Goal: Task Accomplishment & Management: Manage account settings

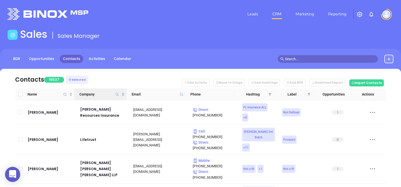
click at [116, 93] on icon "Company" at bounding box center [117, 94] width 3 height 3
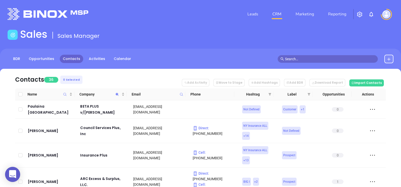
click at [138, 72] on nav "Contacts 36 0 Selected Add Activity Move to Stage Add Hashtags Add BDR Download…" at bounding box center [200, 79] width 370 height 20
click at [117, 94] on icon "Company" at bounding box center [117, 94] width 3 height 3
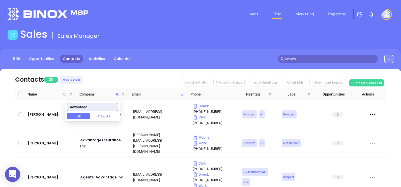
type input "advantage"
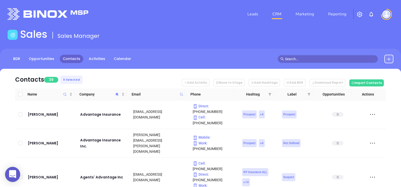
click at [117, 74] on nav "Contacts 39 0 Selected Add Activity Move to Stage Add Hashtags Add BDR Download…" at bounding box center [200, 79] width 370 height 20
click at [102, 99] on th "Company" at bounding box center [100, 94] width 52 height 12
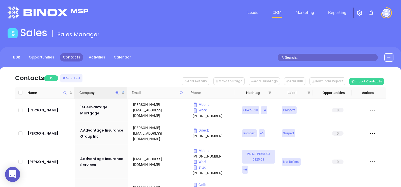
scroll to position [1, 0]
click at [175, 76] on nav "Contacts 39 0 Selected Add Activity Move to Stage Add Hashtags Add BDR Download…" at bounding box center [200, 78] width 370 height 20
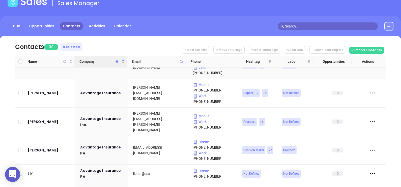
scroll to position [220, 0]
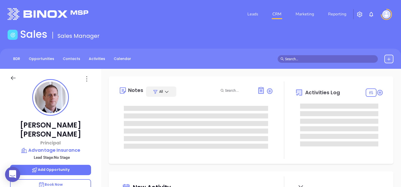
type input "09/06/2025"
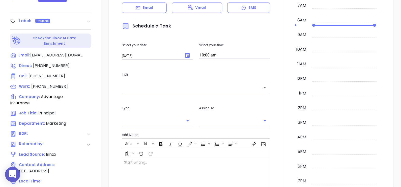
scroll to position [234, 0]
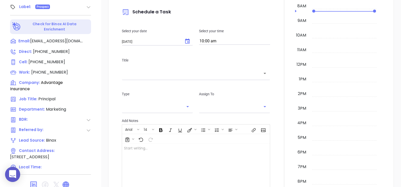
type input "Alejandra Lara"
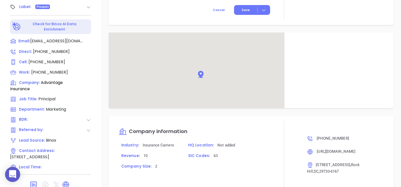
scroll to position [322, 0]
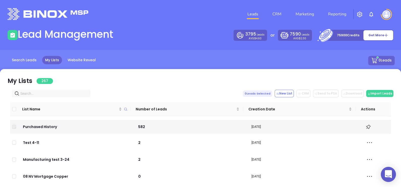
click at [34, 94] on input "text" at bounding box center [51, 94] width 63 height 6
paste input "https://advantageinsurance.net/"
type input "https://advantageinsurance.net/"
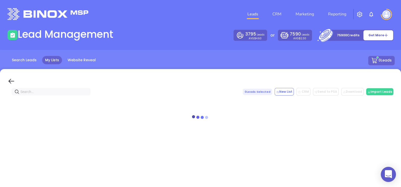
drag, startPoint x: 8, startPoint y: 80, endPoint x: 21, endPoint y: 95, distance: 20.4
click at [8, 80] on icon at bounding box center [12, 81] width 8 height 8
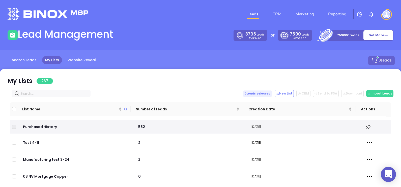
click at [30, 93] on input "text" at bounding box center [51, 94] width 63 height 6
paste input "[DOMAIN_NAME]"
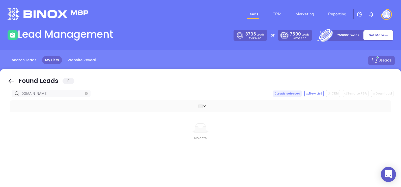
type input "[DOMAIN_NAME]"
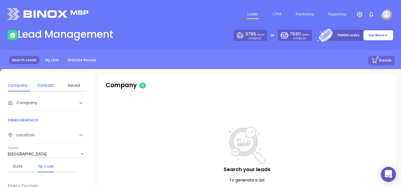
click at [45, 85] on div "Contact" at bounding box center [46, 85] width 20 height 6
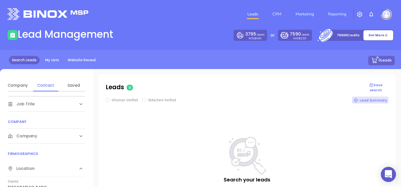
scroll to position [63, 0]
click at [49, 135] on div "Company" at bounding box center [41, 134] width 67 height 6
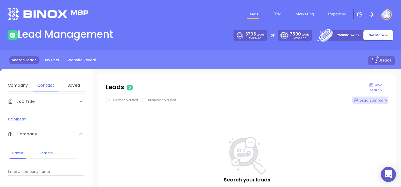
click at [51, 152] on div "Domain" at bounding box center [46, 153] width 20 height 6
click at [58, 169] on input "Enter a company name" at bounding box center [46, 172] width 76 height 8
paste input "[DOMAIN_NAME]"
type input "[DOMAIN_NAME]"
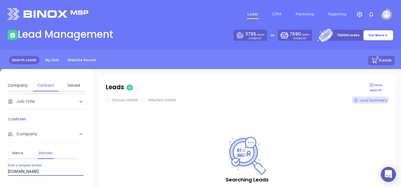
checkbox input "true"
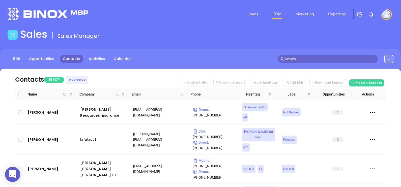
click at [182, 93] on icon at bounding box center [181, 94] width 3 height 3
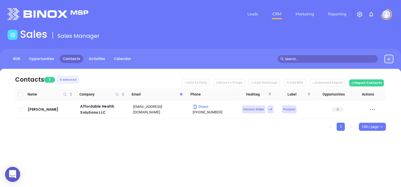
click at [181, 92] on icon at bounding box center [181, 94] width 4 height 4
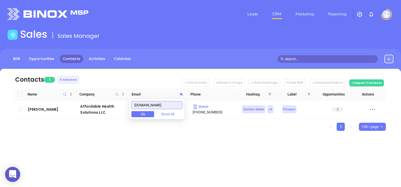
paste input "myallegiantcare"
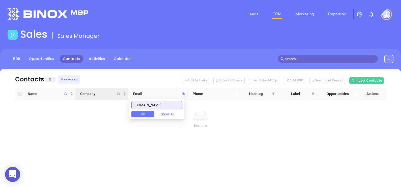
drag, startPoint x: 170, startPoint y: 106, endPoint x: 126, endPoint y: 98, distance: 44.5
click at [129, 99] on body "0 Leads CRM Marketing Reporting Financial Leads Leads Sales Sales Manager BDR O…" at bounding box center [200, 93] width 401 height 187
paste input "alliedia"
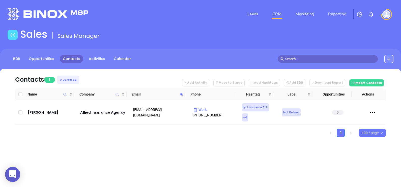
click at [182, 94] on icon at bounding box center [181, 94] width 4 height 4
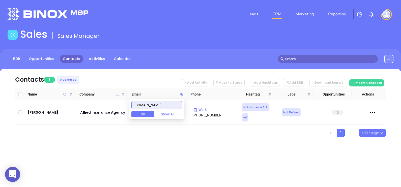
paste input "ntonucciinsurance"
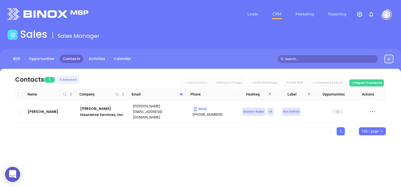
click at [180, 94] on icon at bounding box center [181, 94] width 4 height 4
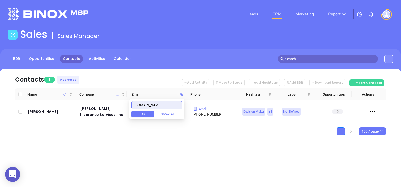
paste input "ppletreeins"
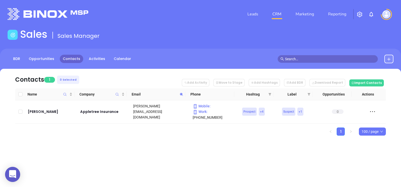
click at [182, 95] on icon at bounding box center [181, 94] width 4 height 4
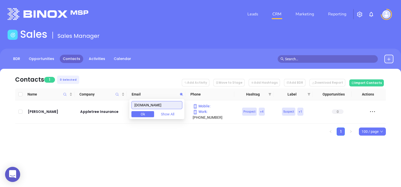
paste input "tlanticinsure"
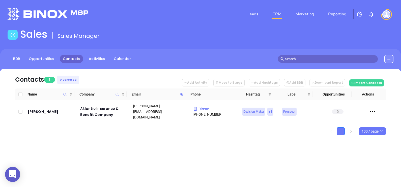
click at [182, 92] on span at bounding box center [181, 94] width 6 height 8
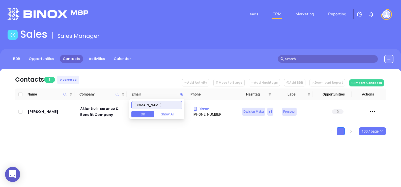
paste input "barrett-insuranc"
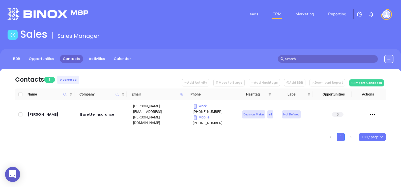
click at [181, 94] on icon at bounding box center [181, 94] width 3 height 3
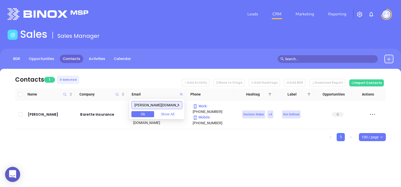
paste input "ney"
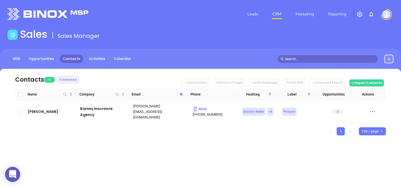
click at [181, 96] on icon at bounding box center [181, 94] width 4 height 4
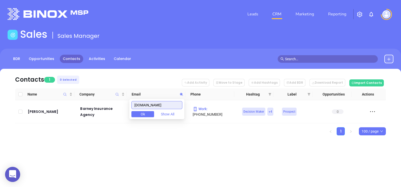
paste input "nhins"
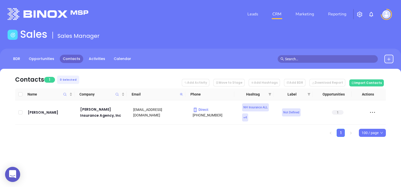
click at [180, 95] on icon at bounding box center [181, 94] width 3 height 3
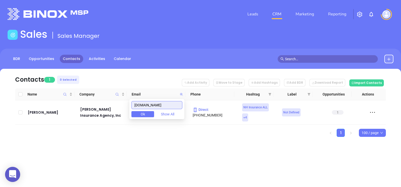
paste input "bealsinsurance"
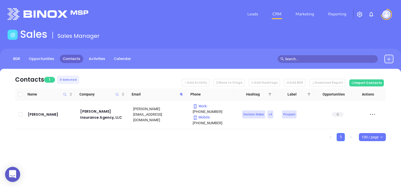
click at [182, 95] on icon at bounding box center [181, 94] width 4 height 4
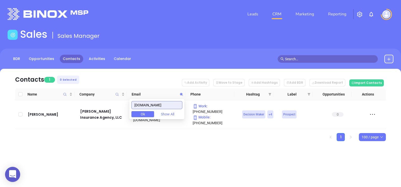
paste input "ninsuranceagency"
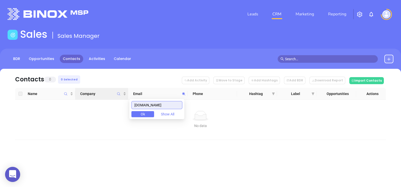
drag, startPoint x: 175, startPoint y: 104, endPoint x: 122, endPoint y: 99, distance: 53.2
click at [122, 99] on body "0 Leads CRM Marketing Reporting Financial Leads Leads Sales Sales Manager BDR O…" at bounding box center [200, 93] width 401 height 187
paste input "gosslogan"
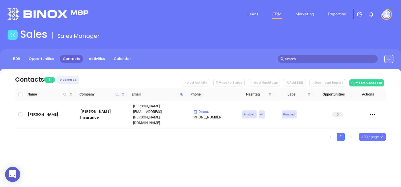
click at [181, 93] on icon at bounding box center [181, 94] width 4 height 4
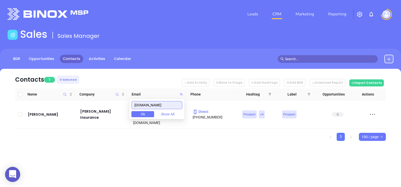
paste input "bedfordlending"
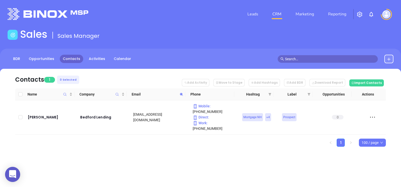
click at [180, 94] on icon at bounding box center [181, 94] width 4 height 4
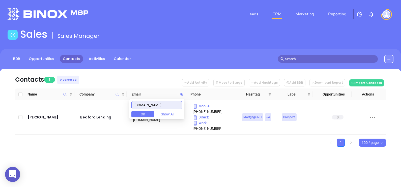
paste input "llowsnichols"
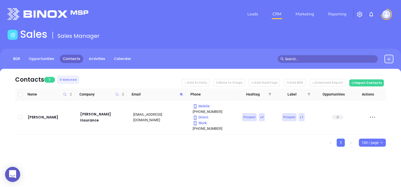
click at [181, 95] on icon at bounding box center [181, 94] width 4 height 4
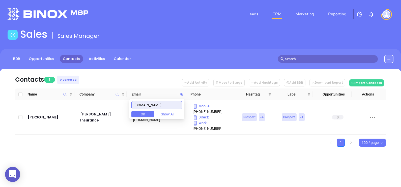
paste input "the-insurance-outlet"
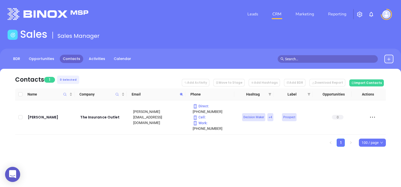
drag, startPoint x: 187, startPoint y: 145, endPoint x: 168, endPoint y: 147, distance: 19.8
click at [186, 145] on div "Contacts 1 0 Selected Add Activity Move to Stage Add Hashtags Add BDR Download …" at bounding box center [200, 116] width 401 height 95
click at [180, 94] on icon at bounding box center [181, 94] width 4 height 4
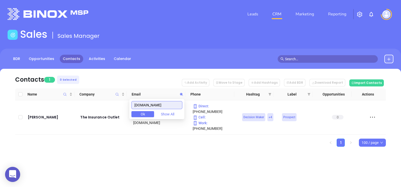
paste input "bestins.net"
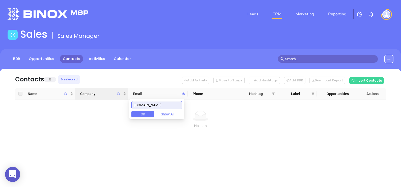
drag, startPoint x: 161, startPoint y: 105, endPoint x: 117, endPoint y: 94, distance: 45.1
click at [118, 94] on body "0 Leads CRM Marketing Reporting Financial Leads Leads Sales Sales Manager BDR O…" at bounding box center [200, 93] width 401 height 187
paste input "lossominsurance.com"
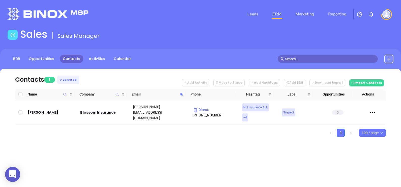
click at [179, 96] on span at bounding box center [181, 94] width 6 height 8
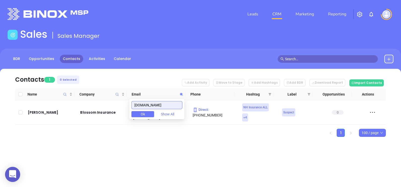
paste input "ueherring"
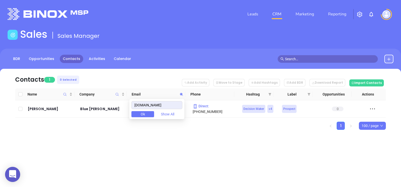
click at [151, 152] on div "Leads CRM Marketing Reporting Financial Leads Leads Sales Sales Manager BDR Opp…" at bounding box center [200, 93] width 401 height 187
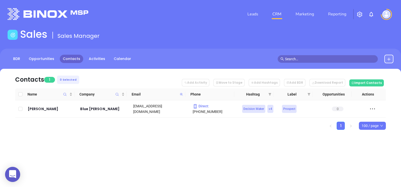
click at [181, 95] on icon at bounding box center [181, 94] width 3 height 3
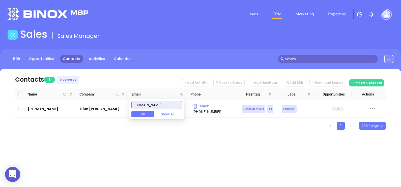
paste input "rophywealth"
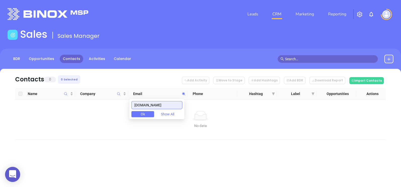
drag, startPoint x: 175, startPoint y: 102, endPoint x: 115, endPoint y: 102, distance: 59.7
click at [115, 102] on body "0 Leads CRM Marketing Reporting Financial Leads Leads Sales Sales Manager BDR O…" at bounding box center [200, 93] width 401 height 187
paste input "brown"
drag, startPoint x: 163, startPoint y: 103, endPoint x: 127, endPoint y: 106, distance: 35.6
click at [127, 106] on body "0 Leads CRM Marketing Reporting Financial Leads Leads Sales Sales Manager BDR O…" at bounding box center [200, 93] width 401 height 187
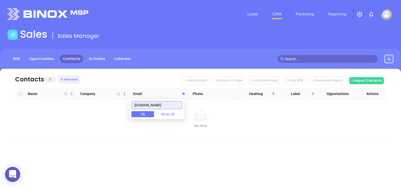
paste input "rownellinsurance"
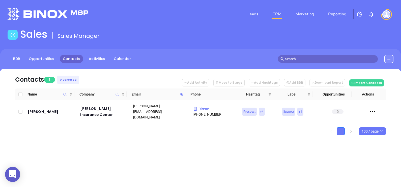
click at [182, 93] on icon at bounding box center [181, 94] width 4 height 4
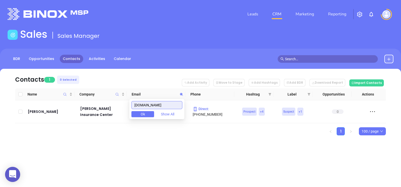
paste input "colby-group"
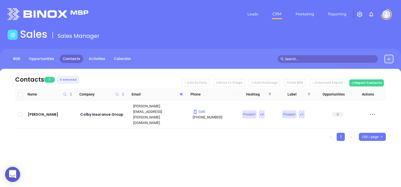
click at [182, 96] on icon at bounding box center [181, 94] width 4 height 4
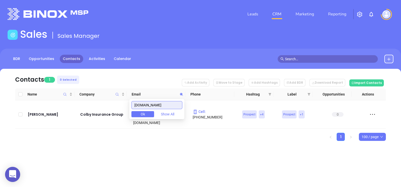
paste input "mpassnh"
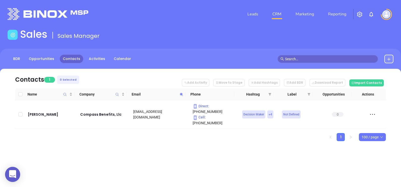
click at [182, 95] on icon at bounding box center [181, 94] width 4 height 4
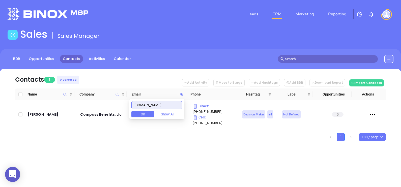
paste input "mycoreinsurance"
type input "mycoreinsurance.com"
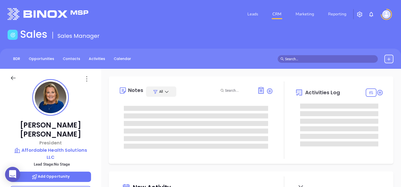
type input "09/06/2025"
type input "Alejandra Lara"
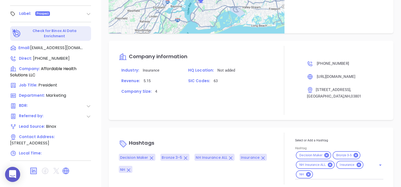
scroll to position [258, 0]
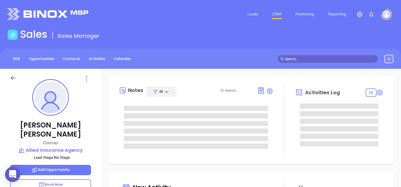
type input "[DATE]"
type input "[PERSON_NAME]"
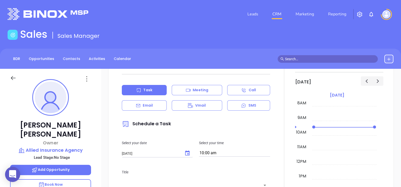
scroll to position [0, 0]
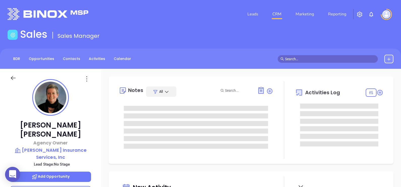
type input "[DATE]"
type input "[PERSON_NAME]"
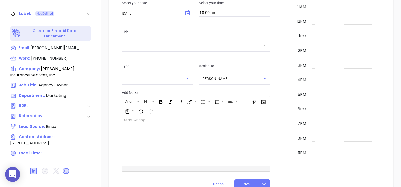
scroll to position [252, 0]
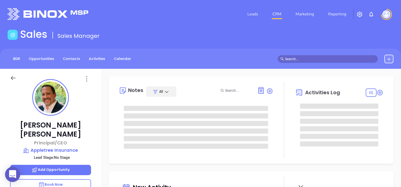
type input "[DATE]"
type input "[PERSON_NAME]"
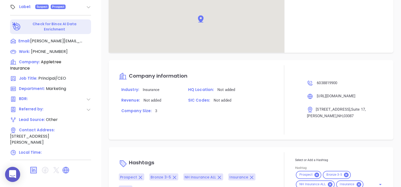
scroll to position [292, 0]
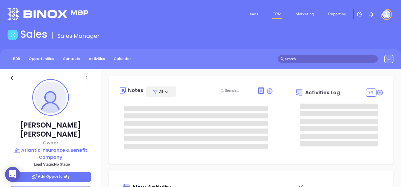
type input "[DATE]"
type input "[PERSON_NAME]"
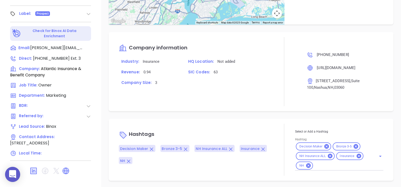
scroll to position [258, 0]
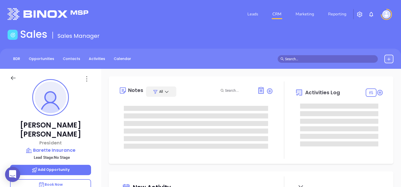
type input "[DATE]"
type input "[PERSON_NAME]"
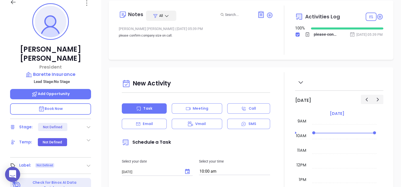
scroll to position [63, 0]
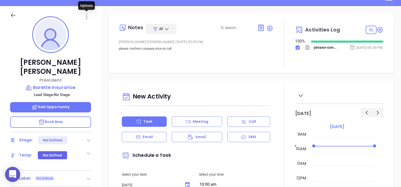
drag, startPoint x: 86, startPoint y: 14, endPoint x: 88, endPoint y: 21, distance: 7.7
click at [86, 14] on icon at bounding box center [87, 16] width 8 height 8
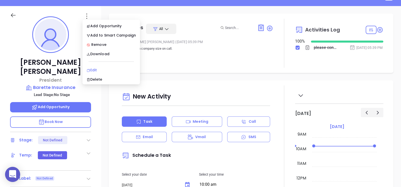
click at [97, 69] on div "Edit" at bounding box center [110, 70] width 49 height 6
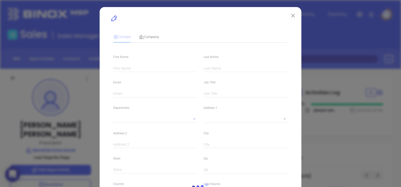
type input "[PERSON_NAME]"
type input "[PERSON_NAME][EMAIL_ADDRESS][PERSON_NAME][DOMAIN_NAME]"
type input "President"
type textarea "[STREET_ADDRESS]"
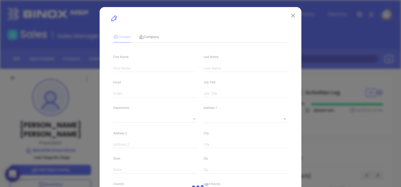
type input "1"
type input "Hooksett"
type input "NH"
type input "03106"
type input "[DOMAIN_NAME][URL]"
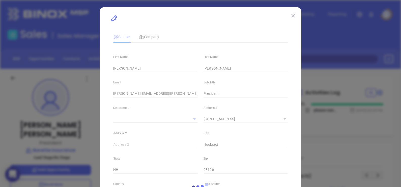
type input "Marketing"
type input "Binox"
type input "undefined undefined"
type input "[PHONE_NUMBER]"
type input "1"
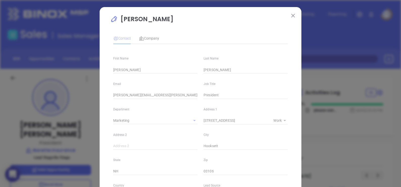
type input "308"
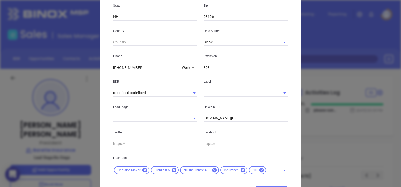
scroll to position [157, 0]
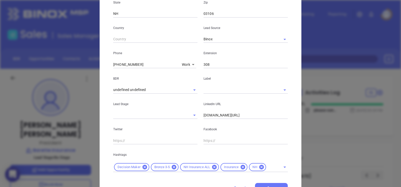
click at [217, 91] on input "text" at bounding box center [238, 89] width 70 height 7
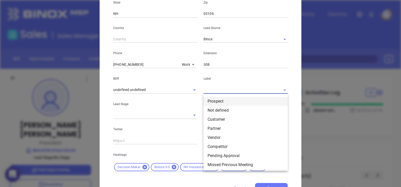
click at [221, 101] on li "Prospect" at bounding box center [245, 101] width 84 height 9
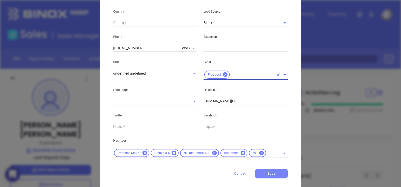
scroll to position [183, 0]
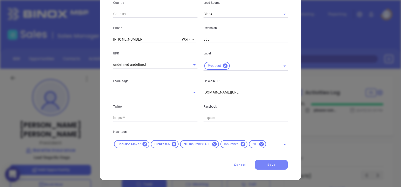
click at [267, 164] on span "Save" at bounding box center [271, 165] width 8 height 4
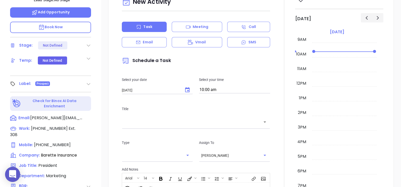
scroll to position [234, 0]
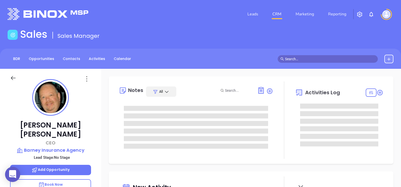
type input "[DATE]"
type input "[PERSON_NAME]"
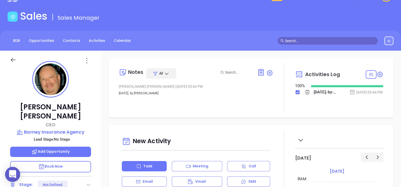
scroll to position [0, 0]
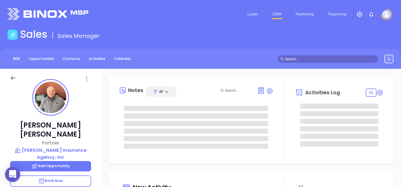
type input "[DATE]"
type input "[PERSON_NAME]"
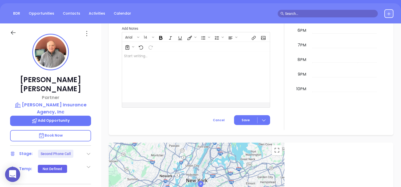
scroll to position [0, 0]
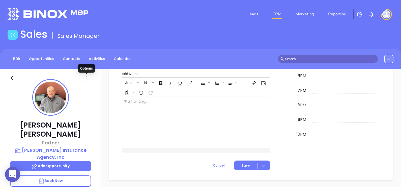
click at [87, 78] on icon at bounding box center [86, 78] width 1 height 5
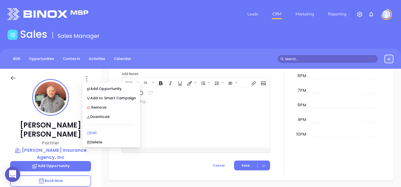
click at [113, 132] on div "Edit" at bounding box center [110, 133] width 49 height 6
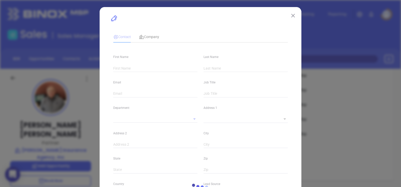
type input "[PERSON_NAME]"
type input "[EMAIL_ADDRESS][DOMAIN_NAME]"
type input "Partner"
type textarea "[STREET_ADDRESS]"
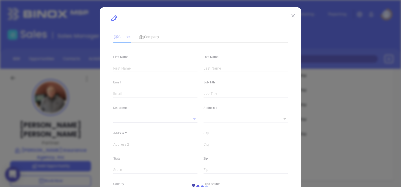
type input "1"
type input "[GEOGRAPHIC_DATA]"
type input "[US_STATE]"
type input "03257"
type input "[GEOGRAPHIC_DATA]"
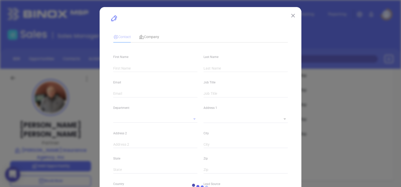
type input "[DOMAIN_NAME][URL][PERSON_NAME]"
type input "Marketing"
type input "Website Reveal"
type input "[PERSON_NAME]"
type input "Second Phone Call"
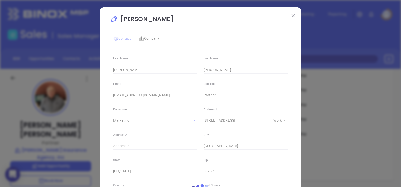
type input "1"
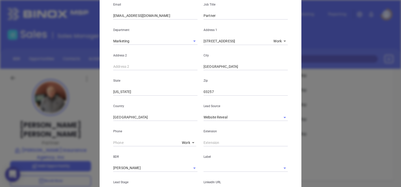
scroll to position [23, 0]
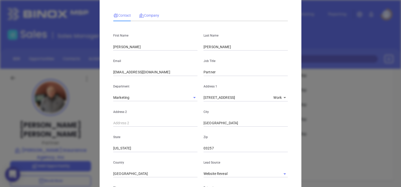
click at [141, 11] on div "Company" at bounding box center [149, 16] width 20 height 12
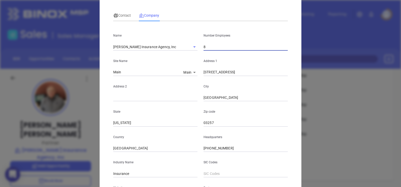
click at [209, 47] on input "8" at bounding box center [245, 47] width 84 height 8
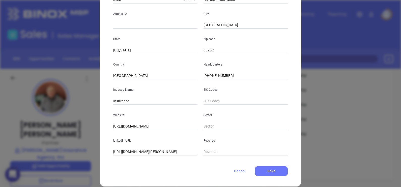
scroll to position [102, 0]
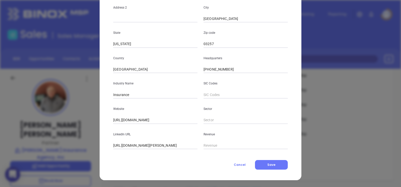
type input "14"
drag, startPoint x: 123, startPoint y: 143, endPoint x: 97, endPoint y: 145, distance: 27.0
click at [97, 145] on div "[PERSON_NAME] Contact Company First Name [PERSON_NAME] Last Name [PERSON_NAME] …" at bounding box center [200, 93] width 401 height 187
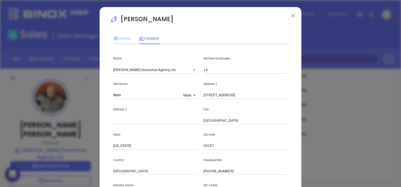
type input "[DOMAIN_NAME][URL][PERSON_NAME]"
click at [122, 39] on span "Contact" at bounding box center [122, 38] width 18 height 4
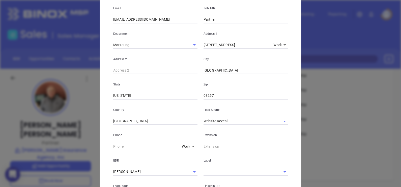
scroll to position [180, 0]
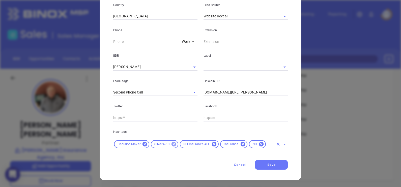
click at [172, 146] on icon at bounding box center [174, 144] width 6 height 6
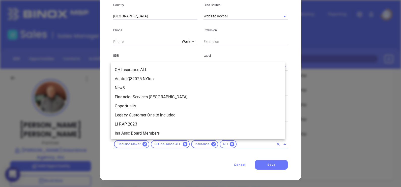
click at [243, 144] on input "text" at bounding box center [255, 144] width 36 height 6
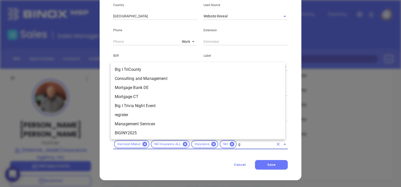
scroll to position [0, 0]
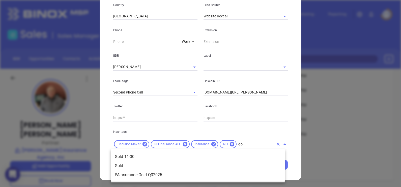
type input "gold"
drag, startPoint x: 173, startPoint y: 155, endPoint x: 197, endPoint y: 161, distance: 24.3
click at [173, 155] on li "Gold 11-30" at bounding box center [198, 156] width 174 height 9
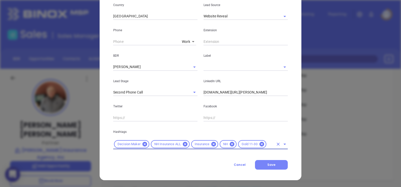
click at [275, 163] on button "Save" at bounding box center [271, 165] width 33 height 10
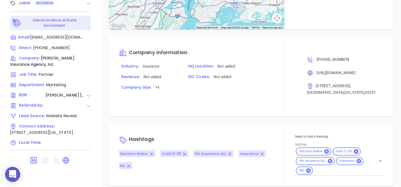
scroll to position [397, 0]
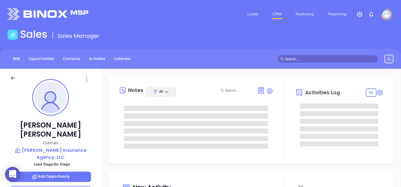
type input "Alejandra Lara"
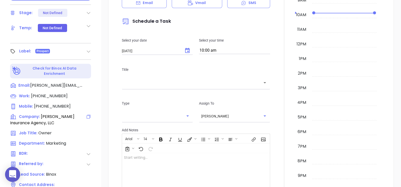
scroll to position [77, 0]
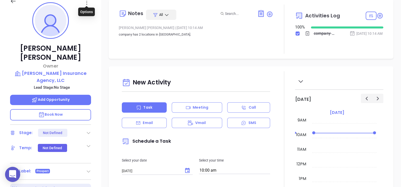
click at [88, 4] on icon at bounding box center [87, 2] width 8 height 8
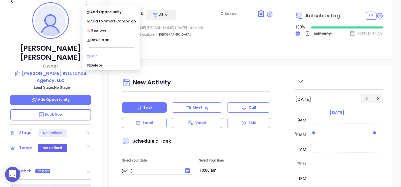
click at [106, 55] on div "Edit" at bounding box center [110, 56] width 49 height 6
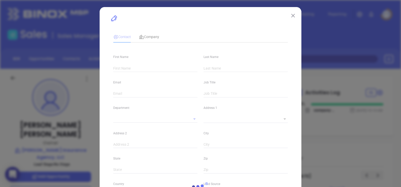
type input "Steve"
type input "Beals"
type input "steve@bealsinsurance.com"
type input "Owner"
type textarea "1 Hardy Road, #225"
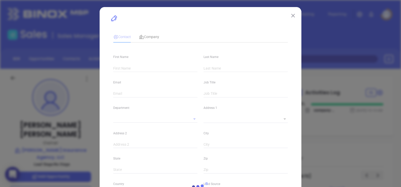
type input "1"
type input "Bedford"
type input "NH"
type input "03110"
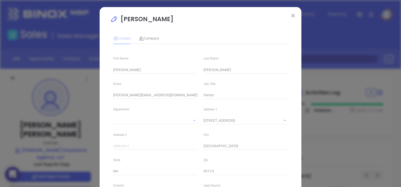
type input "Marketing"
type input "Binox"
type input "undefined undefined"
type input "(603) 471-9999"
type input "1"
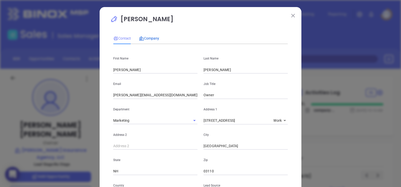
click at [154, 37] on span "Company" at bounding box center [149, 38] width 20 height 4
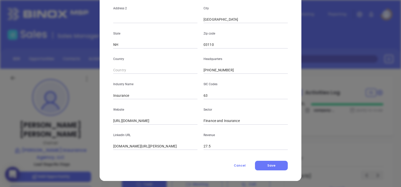
scroll to position [102, 0]
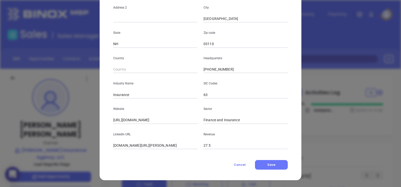
drag, startPoint x: 111, startPoint y: 143, endPoint x: 115, endPoint y: 147, distance: 5.7
click at [113, 143] on input "linkedin.com/company/beals-insurance-agency" at bounding box center [155, 146] width 84 height 8
type input "www.linkedin.com/company/beals-insurance-agency"
click at [264, 167] on button "Save" at bounding box center [271, 165] width 33 height 10
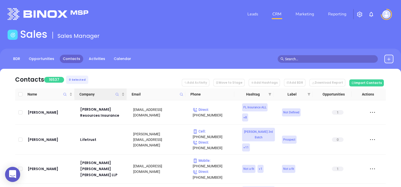
click at [119, 95] on icon "Company" at bounding box center [117, 94] width 4 height 4
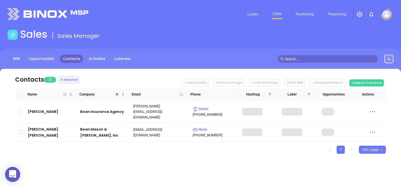
click at [145, 132] on div "Name Company Email Phone Hashtag Label Opportunities Actions [PERSON_NAME] [PER…" at bounding box center [200, 120] width 370 height 65
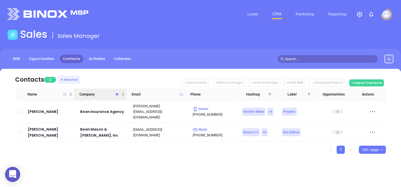
click at [116, 96] on span "Company" at bounding box center [117, 94] width 6 height 12
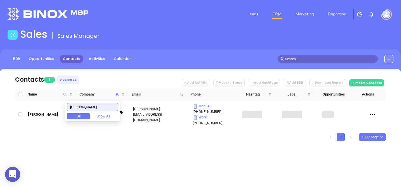
type input "hadlock"
click at [207, 139] on div "Contacts 1 0 Selected Add Activity Move to Stage Add Hashtags Add BDR Download …" at bounding box center [200, 114] width 401 height 90
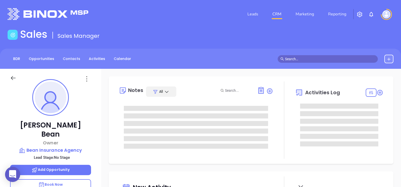
type input "[DATE]"
type input "[PERSON_NAME]"
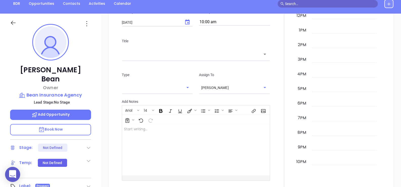
scroll to position [45, 0]
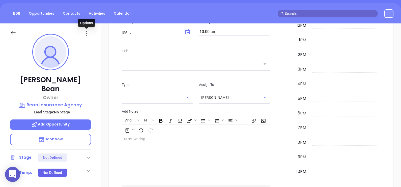
click at [86, 35] on icon at bounding box center [87, 33] width 8 height 8
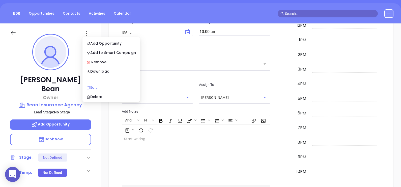
click at [105, 86] on div "Edit" at bounding box center [110, 88] width 49 height 6
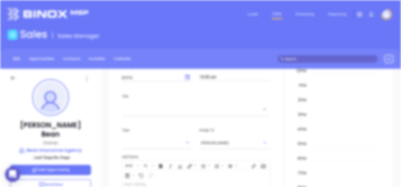
scroll to position [0, 0]
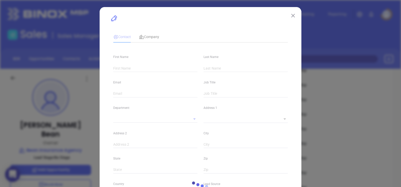
type input "Scott"
type input "Bean"
type input "scott@beaninsurance.com"
type input "Owner"
type textarea "151 Winnacunnet Road"
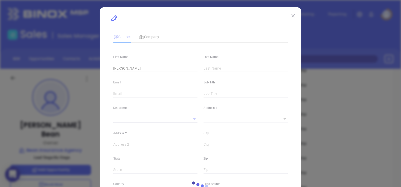
type input "1"
type input "Hampton"
type input "NH"
type input "03842"
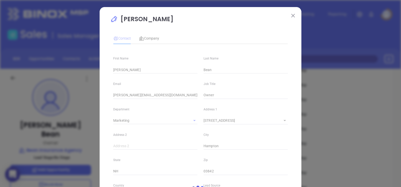
type input "Marketing"
type input "Binox"
type input "undefined undefined"
type input "1"
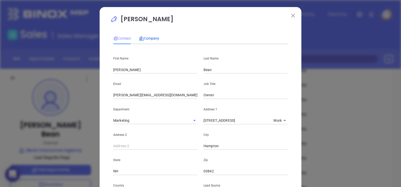
click at [150, 37] on span "Company" at bounding box center [149, 38] width 20 height 4
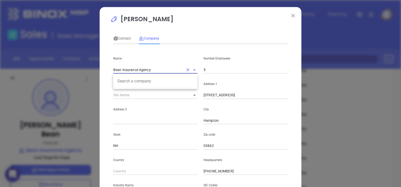
drag, startPoint x: 157, startPoint y: 71, endPoint x: 93, endPoint y: 74, distance: 63.6
click at [94, 73] on div "Scott Bean Contact Company First Name Scott Last Name Bean Email scott@beaninsu…" at bounding box center [200, 93] width 401 height 187
click at [129, 38] on div "Contact Company" at bounding box center [136, 39] width 46 height 12
click at [121, 37] on span "Contact" at bounding box center [122, 38] width 18 height 4
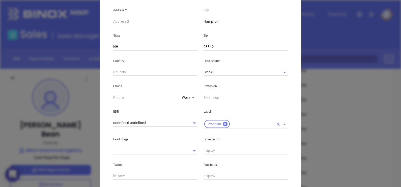
scroll to position [120, 0]
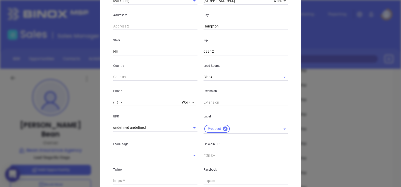
click at [113, 103] on input "( ) -" at bounding box center [146, 103] width 67 height 8
paste input "603) 926-3830"
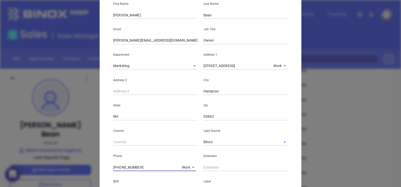
scroll to position [0, 0]
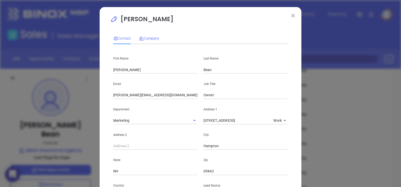
type input "(603) 926-3830"
click at [143, 37] on span "Company" at bounding box center [149, 38] width 20 height 4
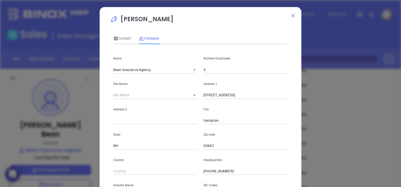
scroll to position [102, 0]
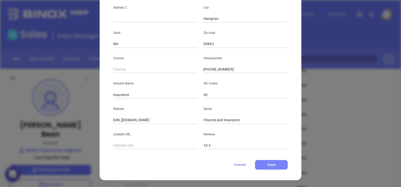
click at [273, 162] on button "Save" at bounding box center [271, 165] width 33 height 10
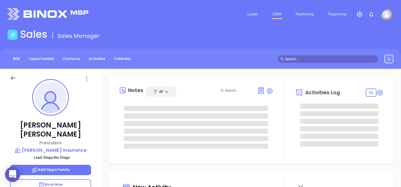
type input "[DATE]"
type input "[PERSON_NAME]"
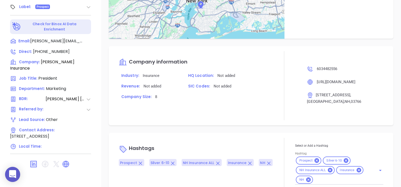
scroll to position [284, 0]
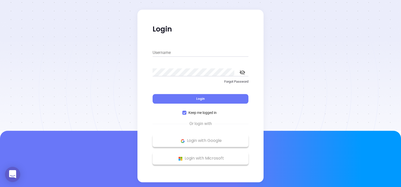
type input "[PERSON_NAME][EMAIL_ADDRESS][PERSON_NAME][DOMAIN_NAME]"
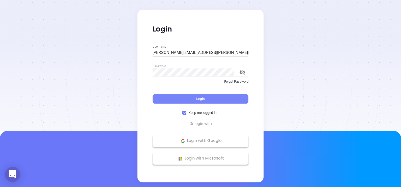
click at [215, 98] on button "Login" at bounding box center [200, 99] width 96 height 10
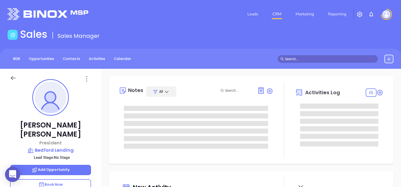
type input "[DATE]"
type input "[PERSON_NAME]"
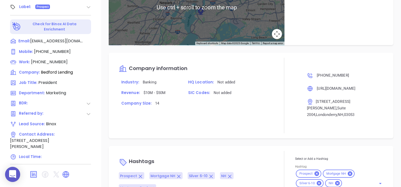
scroll to position [258, 0]
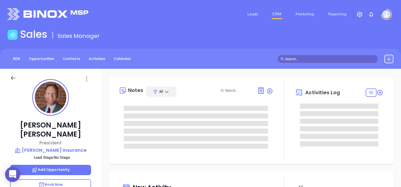
type input "[DATE]"
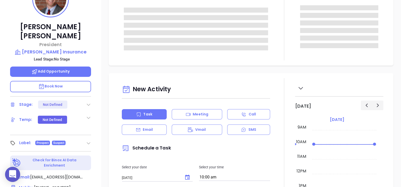
scroll to position [157, 0]
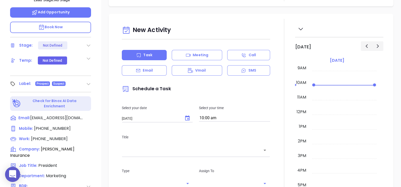
type input "[PERSON_NAME]"
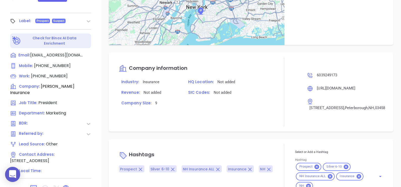
scroll to position [271, 0]
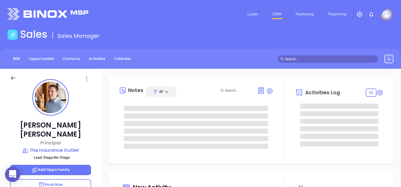
type input "[DATE]"
type input "[PERSON_NAME]"
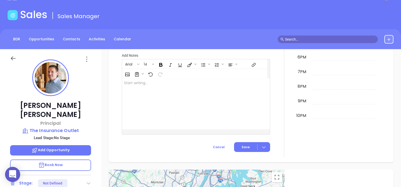
scroll to position [0, 0]
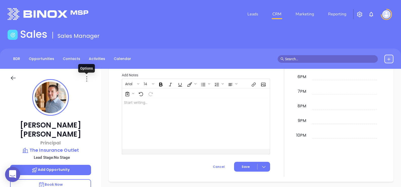
click at [86, 78] on icon at bounding box center [87, 79] width 8 height 8
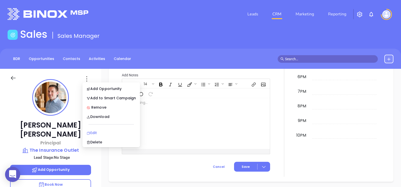
click at [108, 129] on li "Edit" at bounding box center [110, 132] width 55 height 11
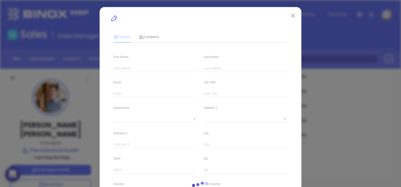
type input "[PERSON_NAME]"
type input "[PERSON_NAME][EMAIL_ADDRESS][DOMAIN_NAME]"
type input "Principal"
type textarea "[STREET_ADDRESS]"
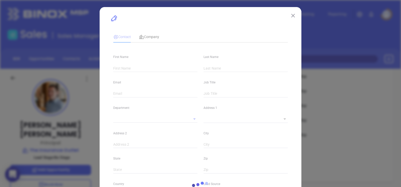
type input "1"
type input "Laconia"
type input "NH"
type input "03246"
type input "[DOMAIN_NAME][URL]"
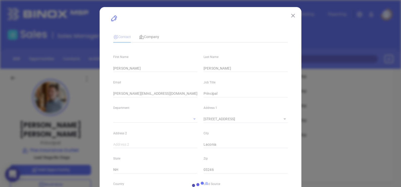
type input "Marketing"
type input "Binox"
type input "undefined undefined"
type input "[PHONE_NUMBER]"
type input "1"
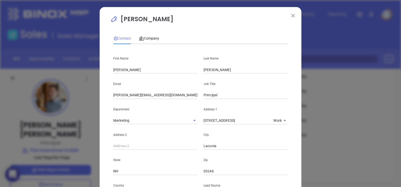
click at [291, 16] on img at bounding box center [293, 16] width 4 height 4
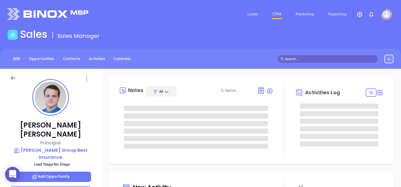
type input "10:00 am"
type input "[DATE]"
type input "[PERSON_NAME]"
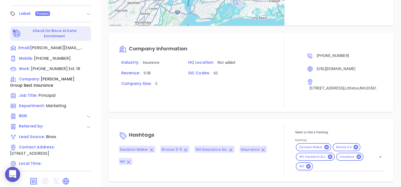
scroll to position [258, 0]
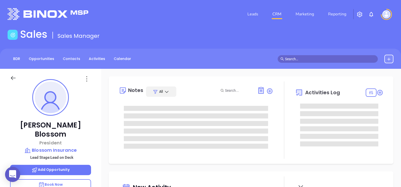
type input "[PERSON_NAME]"
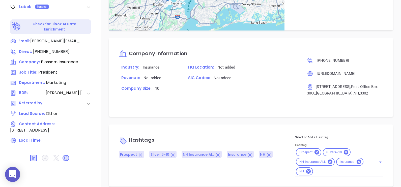
scroll to position [284, 0]
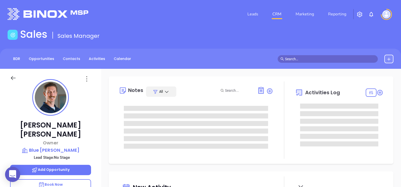
type input "[DATE]"
type input "[PERSON_NAME]"
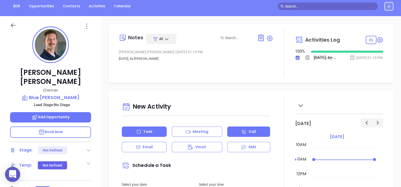
scroll to position [0, 0]
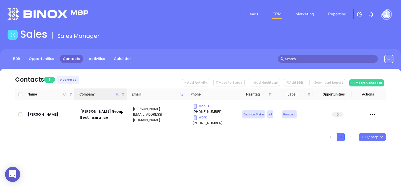
click at [116, 93] on icon "Company" at bounding box center [117, 94] width 3 height 3
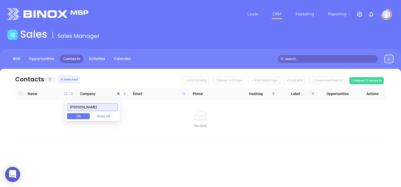
type input "brophy"
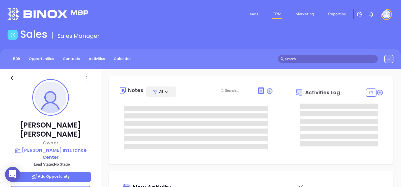
type input "[DATE]"
type input "[PERSON_NAME]"
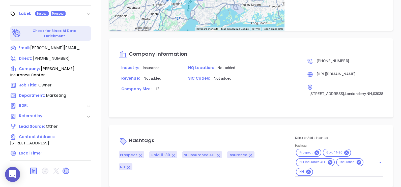
scroll to position [271, 0]
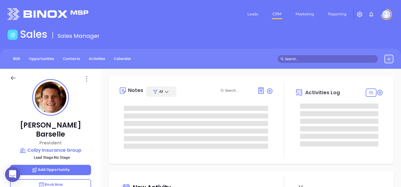
type input "[DATE]"
type input "[PERSON_NAME]"
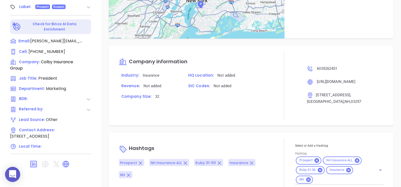
scroll to position [283, 0]
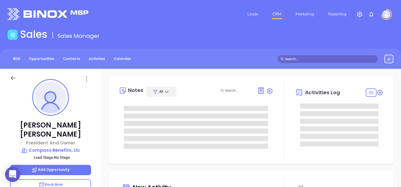
type input "[DATE]"
type input "[PERSON_NAME]"
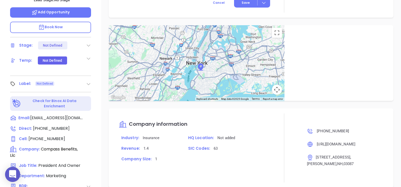
scroll to position [234, 0]
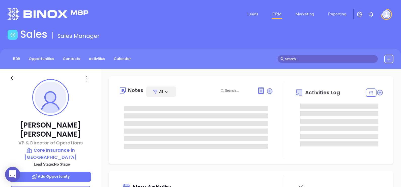
type input "[DATE]"
type input "[PERSON_NAME]"
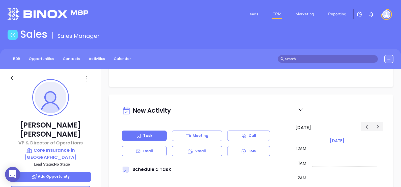
scroll to position [0, 0]
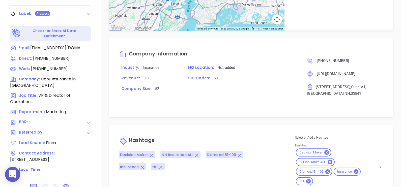
scroll to position [268, 0]
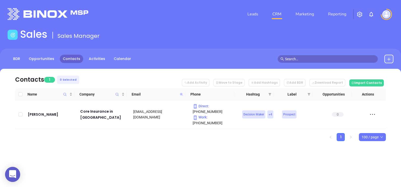
click at [181, 94] on icon at bounding box center [181, 94] width 3 height 3
paste input "costellonh"
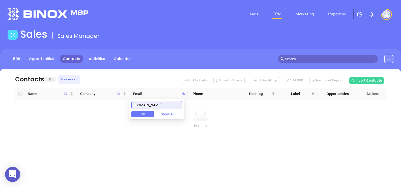
click at [167, 106] on input "costellonh.com" at bounding box center [156, 105] width 51 height 8
click at [167, 105] on input "costellonh.com" at bounding box center [156, 105] width 51 height 8
paste input "veryourhorse"
type input "coveryourhorse.com"
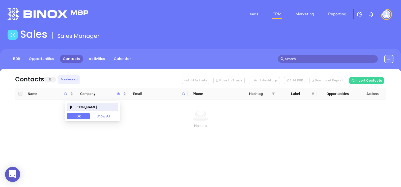
drag, startPoint x: 104, startPoint y: 108, endPoint x: 69, endPoint y: 110, distance: 34.8
click at [71, 111] on div "[PERSON_NAME] Ok Show All" at bounding box center [92, 111] width 55 height 20
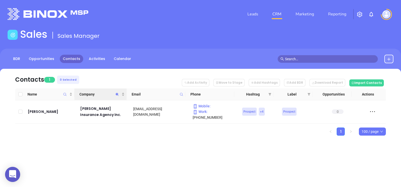
click at [115, 94] on icon "Company" at bounding box center [117, 94] width 4 height 4
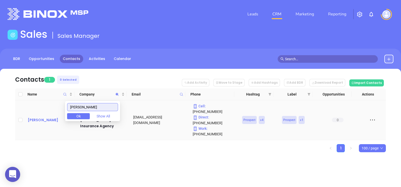
type input "berube"
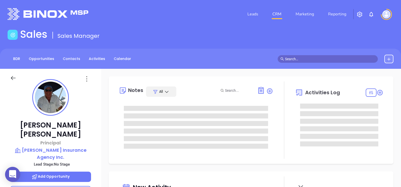
type input "[DATE]"
type input "[PERSON_NAME]"
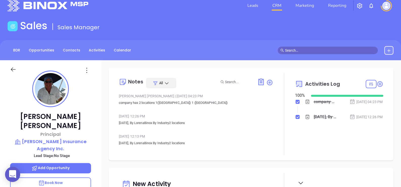
scroll to position [0, 0]
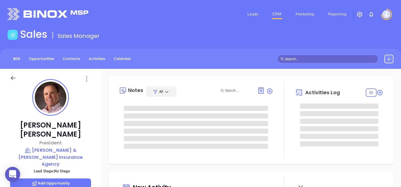
type input "[DATE]"
type input "[PERSON_NAME]"
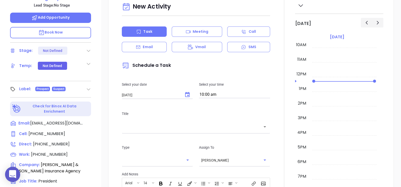
scroll to position [140, 0]
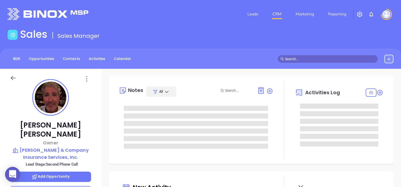
type input "[DATE]"
type input "[PERSON_NAME]"
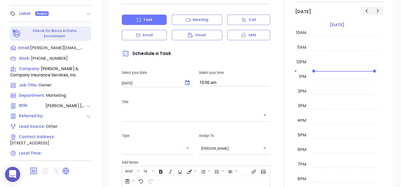
scroll to position [45, 0]
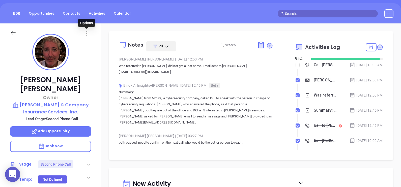
click at [87, 33] on icon at bounding box center [87, 33] width 8 height 8
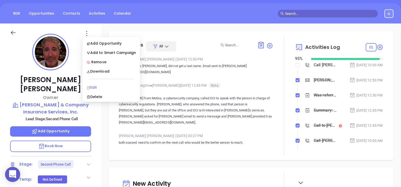
click at [105, 86] on div "Edit" at bounding box center [110, 88] width 49 height 6
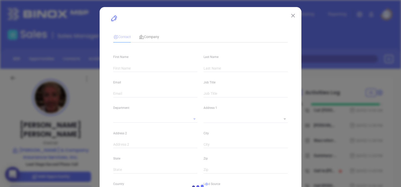
type input "Curran"
type input "Dougherty"
type input "curran@dcisi.com"
type input "Owner"
type input "1"
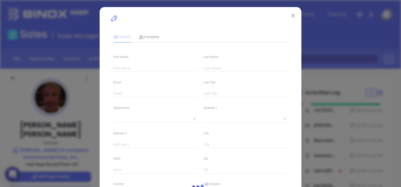
type input "www.linkedin.com/in/thomas-dougherty-b057728"
type input "Marketing"
type input "Other"
type input "Vicky Mendoza"
type input "Second Phone Call"
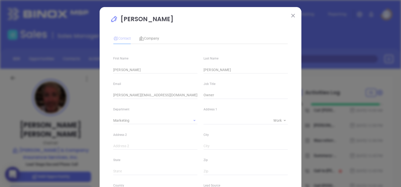
type input "(610) 566-8710"
type input "1"
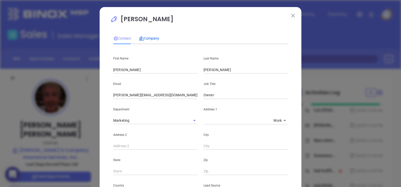
click at [145, 38] on span "Company" at bounding box center [149, 38] width 20 height 4
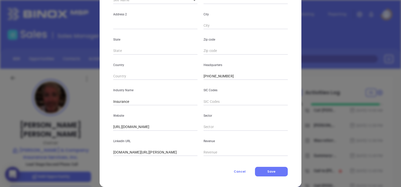
scroll to position [102, 0]
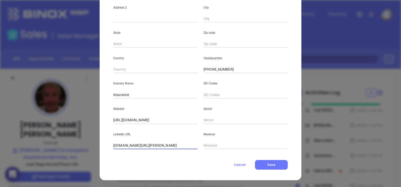
click at [162, 148] on input "www.linkedin.com/company/dougherty-conrad-insurance-services-inc/" at bounding box center [155, 146] width 84 height 8
click at [162, 147] on input "www.linkedin.com/company/dougherty-conrad-insurance-services-inc/" at bounding box center [155, 146] width 84 height 8
click at [162, 146] on input "www.linkedin.com/company/dougherty-conrad-insurance-services-inc/" at bounding box center [155, 146] width 84 height 8
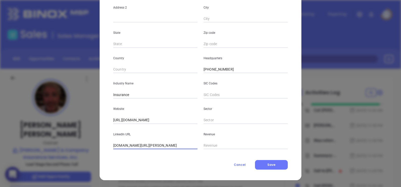
click at [163, 147] on input "www.linkedin.com/company/dougherty-conrad-insurance-services-inc/" at bounding box center [155, 146] width 84 height 8
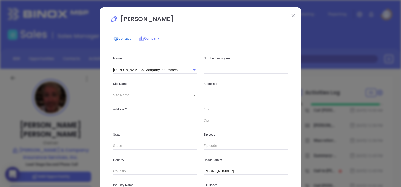
click at [121, 38] on span "Contact" at bounding box center [122, 38] width 18 height 4
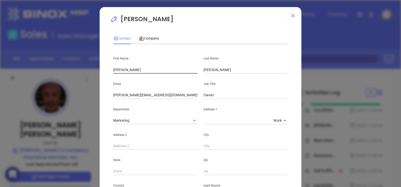
drag, startPoint x: 138, startPoint y: 69, endPoint x: 92, endPoint y: 74, distance: 46.1
click at [93, 73] on div "Curran Dougherty Contact Company First Name Curran Last Name Dougherty Email cu…" at bounding box center [200, 93] width 401 height 187
click at [155, 38] on span "Company" at bounding box center [149, 38] width 20 height 4
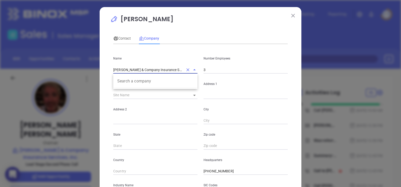
scroll to position [0, 4]
drag, startPoint x: 111, startPoint y: 68, endPoint x: 204, endPoint y: 62, distance: 93.4
click at [204, 62] on div "Name Dougherty & Company Insurance Services, Inc. Search a company Number Emplo…" at bounding box center [200, 60] width 180 height 25
click at [117, 41] on div "Contact" at bounding box center [122, 39] width 18 height 6
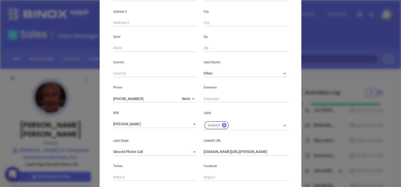
scroll to position [193, 0]
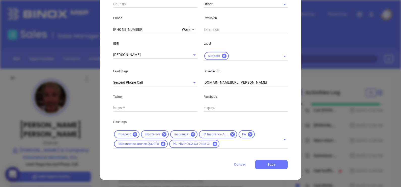
click at [239, 84] on input "www.linkedin.com/in/thomas-dougherty-b057728" at bounding box center [245, 83] width 84 height 8
click at [243, 83] on input "www.linkedin.com/in/thomas-dougherty-b057728" at bounding box center [245, 83] width 84 height 8
click at [243, 82] on input "www.linkedin.com/in/thomas-dougherty-b057728" at bounding box center [245, 83] width 84 height 8
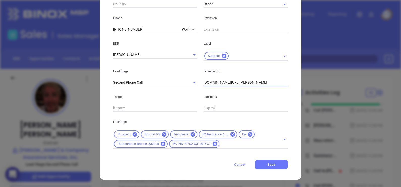
click at [243, 82] on input "www.linkedin.com/in/thomas-dougherty-b057728" at bounding box center [245, 83] width 84 height 8
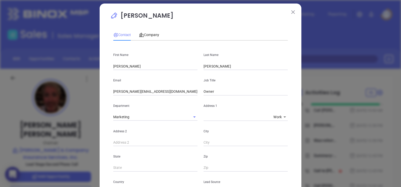
scroll to position [0, 0]
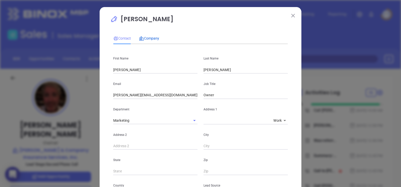
click at [147, 39] on span "Company" at bounding box center [149, 38] width 20 height 4
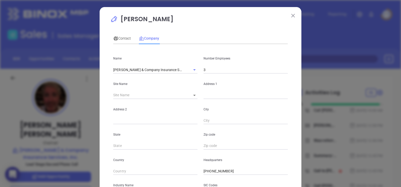
scroll to position [102, 0]
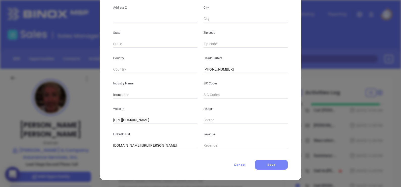
click at [271, 161] on button "Save" at bounding box center [271, 165] width 33 height 10
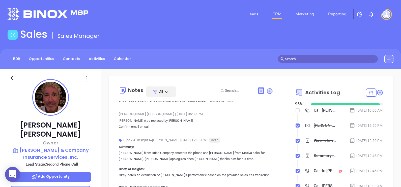
scroll to position [124, 0]
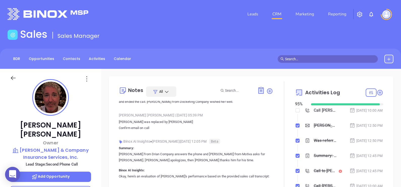
drag, startPoint x: 206, startPoint y: 108, endPoint x: 118, endPoint y: 110, distance: 87.5
click at [118, 110] on div "Notes All Vicky Mendoza | Sep 5, 2025 12:50 PM Was referred to Curran, did not …" at bounding box center [251, 140] width 274 height 119
copy p "Christopher Dougherty was replaced by Thomas Dougherty"
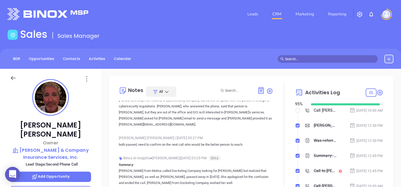
scroll to position [0, 0]
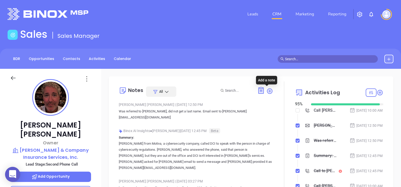
drag, startPoint x: 267, startPoint y: 93, endPoint x: 249, endPoint y: 100, distance: 19.2
click at [267, 93] on icon at bounding box center [269, 90] width 5 height 5
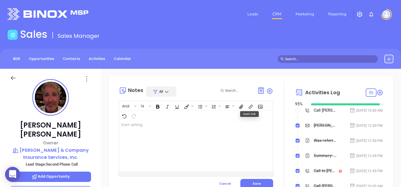
click at [172, 133] on div at bounding box center [190, 145] width 143 height 51
drag, startPoint x: 179, startPoint y: 125, endPoint x: 121, endPoint y: 124, distance: 58.2
click at [121, 124] on span "Christopher Dougherty was replaced by Thomas Dougherty" at bounding box center [158, 125] width 74 height 4
drag, startPoint x: 205, startPoint y: 125, endPoint x: 127, endPoint y: 126, distance: 78.1
click at [117, 125] on div "Notes All Arial 14 Thomas Dougherty ﻿ ﻿was replaced by Curran Dougherty XXXXXXX…" at bounding box center [251, 140] width 274 height 119
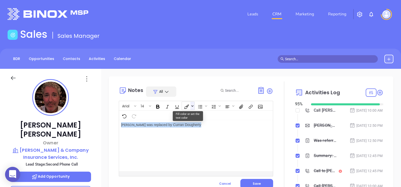
click at [193, 107] on span "Fill color or set the text color" at bounding box center [192, 106] width 4 height 8
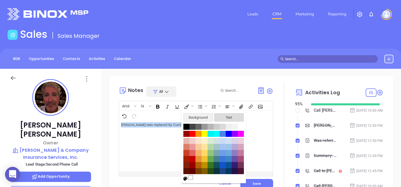
click at [228, 117] on span "Text" at bounding box center [229, 117] width 26 height 5
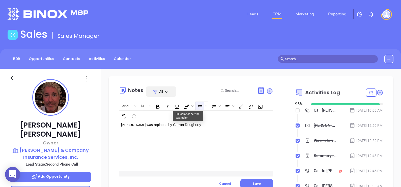
drag, startPoint x: 192, startPoint y: 104, endPoint x: 196, endPoint y: 109, distance: 6.3
click at [192, 105] on icon "Fill color or set the text color" at bounding box center [192, 106] width 3 height 3
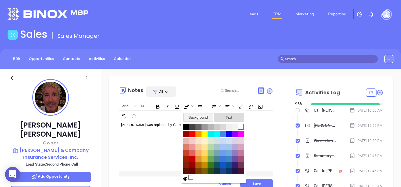
click at [221, 114] on button "Text" at bounding box center [229, 117] width 30 height 9
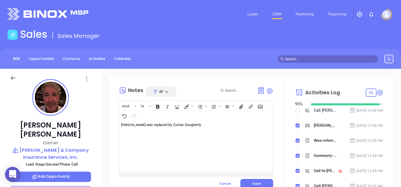
click at [210, 132] on div "Thomas Dougherty ﻿﻿was replaced by Curran Dougherty" at bounding box center [190, 145] width 143 height 51
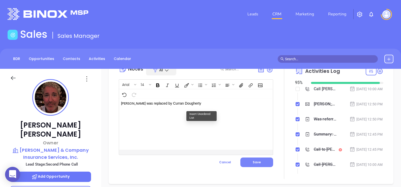
scroll to position [31, 0]
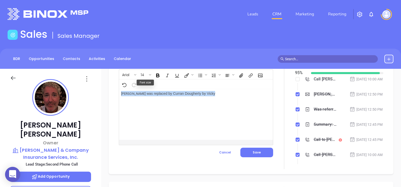
drag, startPoint x: 232, startPoint y: 93, endPoint x: 118, endPoint y: 99, distance: 113.6
click at [119, 99] on div "Thomas Dougherty ﻿﻿was replaced by Curran Dougherty by Vicky" at bounding box center [190, 114] width 143 height 51
copy p "Thomas Dougherty ﻿﻿was replaced by Curran Dougherty by Vicky"
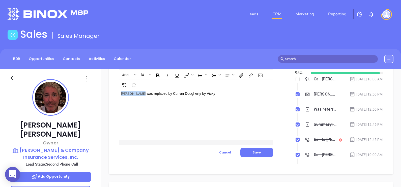
click at [205, 93] on p "﻿ Thomas Dougherty ﻿﻿was replaced by Curran Dougherty by Vicky ﻿" at bounding box center [190, 93] width 139 height 5
click at [207, 94] on p "Thomas Dougherty ﻿﻿was replaced by Curran Dougherty by Vicky" at bounding box center [190, 93] width 139 height 5
click at [202, 94] on p "Thomas Dougherty ﻿﻿was replaced by Curran Dougherty by Vicky" at bounding box center [190, 93] width 139 height 5
click at [190, 89] on div "Arial 14 ﻿ Thomas Dougherty ﻿﻿was replaced by Curran Dougherty by Vicky ﻿ XXXXX…" at bounding box center [196, 108] width 154 height 76
click at [204, 93] on p "Thomas Dougherty ﻿﻿was replaced by Curran Dougherty by Vicky" at bounding box center [190, 93] width 139 height 5
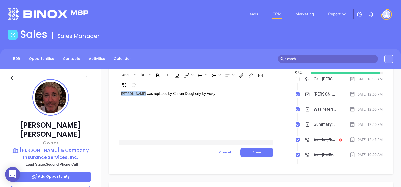
click at [204, 96] on p "Thomas Dougherty ﻿﻿was replaced by Curran Dougherty by Vicky" at bounding box center [190, 93] width 139 height 5
click at [208, 93] on p "Thomas Dougherty ﻿﻿was replaced by Curran Dougherty by Vicky" at bounding box center [190, 93] width 139 height 5
click at [223, 92] on p "Thomas Dougherty ﻿﻿was replaced by Curran Dougherty by Vicky" at bounding box center [190, 93] width 139 height 5
click at [206, 91] on p "Thomas Dougherty ﻿﻿was replaced by Curran Dougherty by Vicky" at bounding box center [190, 93] width 139 height 5
click at [254, 156] on button "Save" at bounding box center [256, 153] width 33 height 10
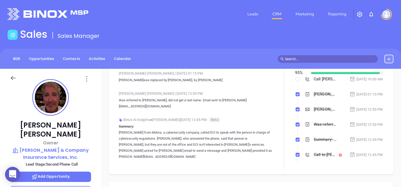
click at [97, 129] on div "Curran Dougherty Owner Dougherty & Company Insurance Services, Inc. Lead Stage:…" at bounding box center [50, 186] width 101 height 234
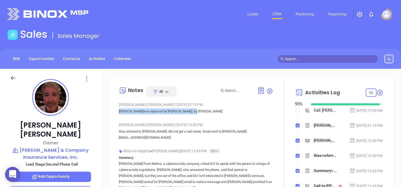
drag, startPoint x: 118, startPoint y: 111, endPoint x: 198, endPoint y: 110, distance: 80.1
click at [198, 110] on div "Notes All Alejandra Lara | Sep 5, 2025 01:15 PM Thomas Dougherty was replaced b…" at bounding box center [251, 140] width 274 height 119
copy p "Thomas Dougherty was replaced by Curran Dougherty"
drag, startPoint x: 93, startPoint y: 116, endPoint x: 92, endPoint y: 119, distance: 3.2
click at [93, 117] on div "Curran Dougherty Owner Dougherty & Company Insurance Services, Inc. Lead Stage:…" at bounding box center [50, 186] width 101 height 234
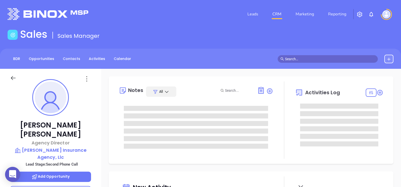
type input "[DATE]"
type input "[PERSON_NAME]"
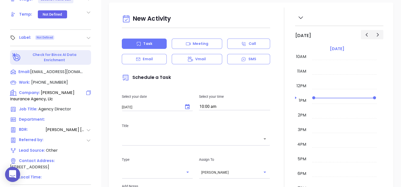
scroll to position [234, 0]
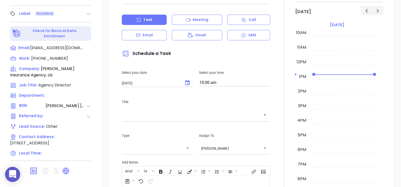
click at [280, 97] on div at bounding box center [284, 124] width 22 height 280
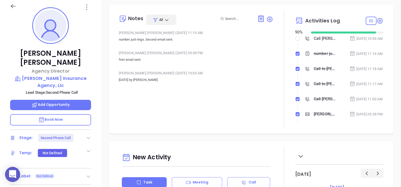
scroll to position [45, 0]
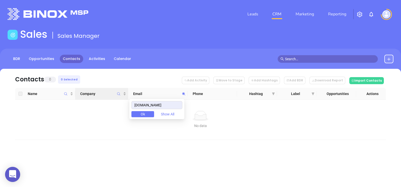
drag, startPoint x: 174, startPoint y: 103, endPoint x: 122, endPoint y: 97, distance: 52.1
click at [122, 97] on body "0 Leads CRM Marketing Reporting Financial Leads Leads Sales Sales Manager BDR O…" at bounding box center [200, 93] width 401 height 187
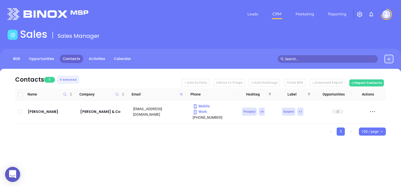
click at [181, 94] on icon at bounding box center [181, 94] width 3 height 3
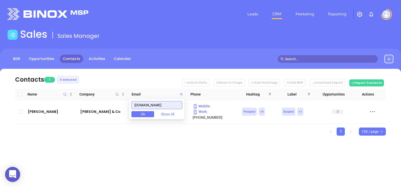
paste input "awnchambersagency"
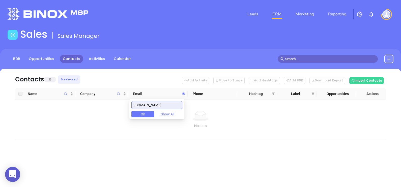
click at [178, 104] on input "[DOMAIN_NAME]" at bounding box center [156, 105] width 51 height 8
paste input "ealerincomedev"
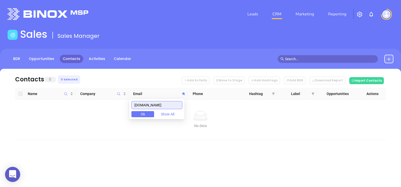
scroll to position [0, 0]
drag, startPoint x: 147, startPoint y: 105, endPoint x: 108, endPoint y: 99, distance: 39.8
click at [112, 100] on body "0 Leads CRM Marketing Reporting Financial Leads Leads Sales Sales Manager BDR O…" at bounding box center [200, 93] width 401 height 187
paste input "ublinhealth.net"
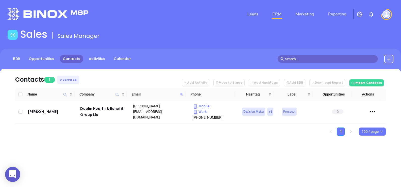
click at [182, 93] on icon at bounding box center [181, 94] width 3 height 3
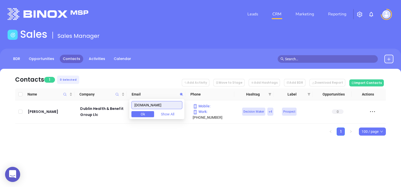
paste input "esinsurance.com"
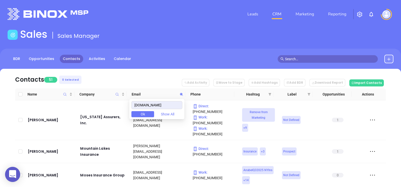
click at [154, 83] on nav "Contacts 51 0 Selected Add Activity Move to Stage Add Hashtags Add BDR Download…" at bounding box center [200, 79] width 370 height 20
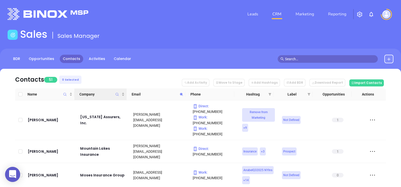
click at [109, 89] on th "Company" at bounding box center [100, 94] width 52 height 12
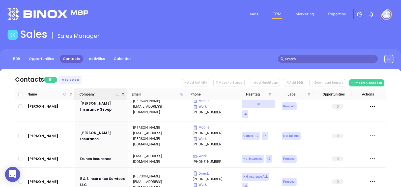
click at [181, 95] on icon at bounding box center [181, 94] width 3 height 3
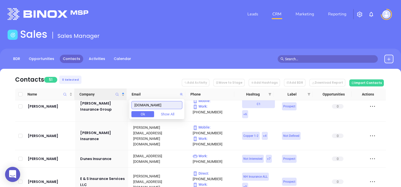
paste input "cgillc"
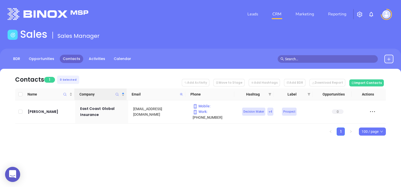
click at [181, 93] on icon at bounding box center [181, 94] width 3 height 3
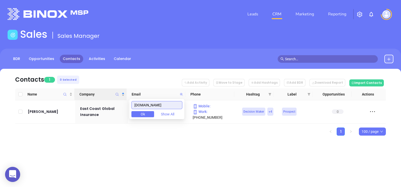
paste input "fisins"
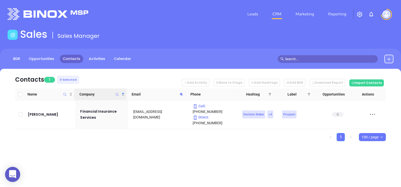
click at [183, 94] on icon at bounding box center [181, 94] width 4 height 4
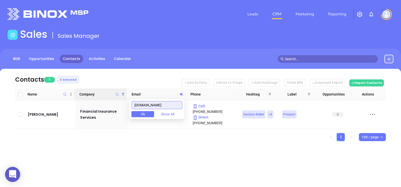
paste input "srp.net"
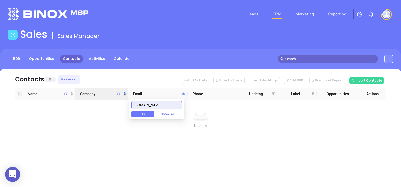
drag, startPoint x: 164, startPoint y: 105, endPoint x: 103, endPoint y: 96, distance: 61.9
click at [104, 96] on body "0 Leads CRM Marketing Reporting Financial Leads Leads Sales Sales Manager BDR O…" at bounding box center [200, 93] width 401 height 187
paste input "irstbenefitsinc.com"
drag, startPoint x: 173, startPoint y: 107, endPoint x: 128, endPoint y: 107, distance: 44.3
click at [128, 107] on body "0 Leads CRM Marketing Reporting Financial Leads Leads Sales Sales Manager BDR O…" at bounding box center [200, 93] width 401 height 187
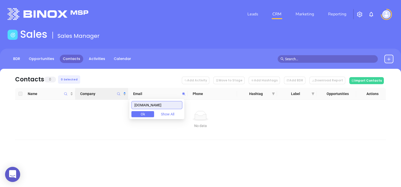
paste input "ortifiedins"
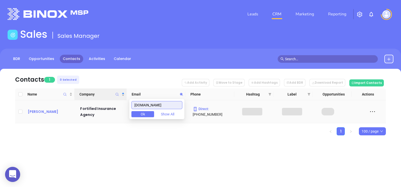
type input "fortifiedins.com"
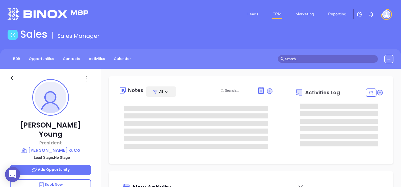
type input "09/06/2025"
type input "Alejandra Lara"
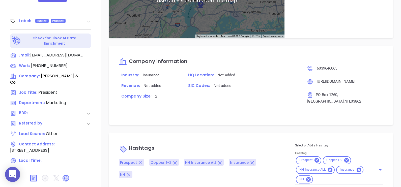
scroll to position [234, 0]
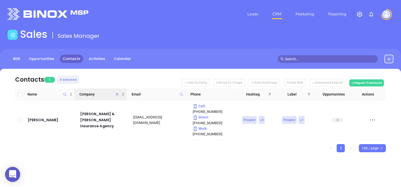
click at [116, 93] on icon "Company" at bounding box center [117, 94] width 3 height 3
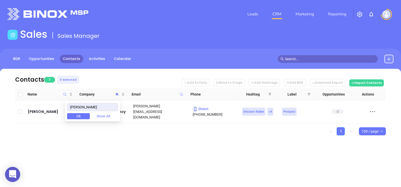
click at [142, 150] on div "Leads CRM Marketing Reporting Financial Leads Leads Sales Sales Manager BDR Opp…" at bounding box center [200, 93] width 401 height 187
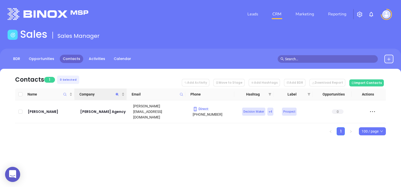
click at [118, 94] on icon "Company" at bounding box center [117, 94] width 4 height 4
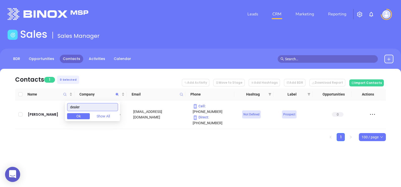
type input "dealer"
click at [134, 141] on div "Contacts 1 0 Selected Add Activity Move to Stage Add Hashtags Add BDR Download …" at bounding box center [200, 114] width 401 height 90
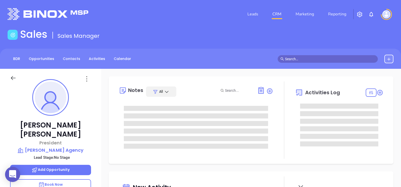
type input "[DATE]"
type input "[PERSON_NAME]"
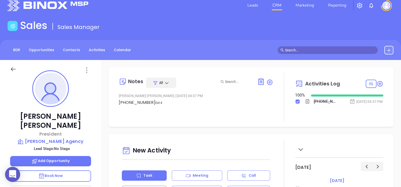
scroll to position [0, 0]
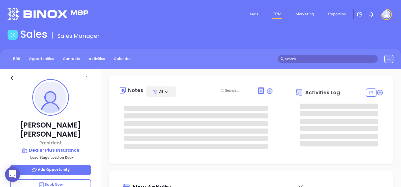
type input "[DATE]"
type input "[PERSON_NAME]"
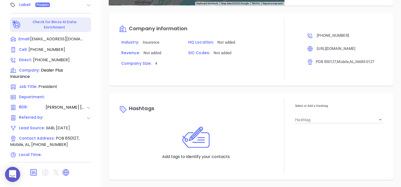
scroll to position [346, 0]
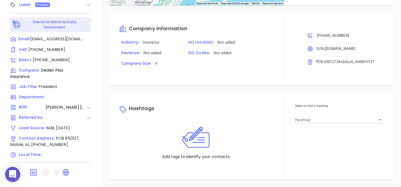
click at [308, 114] on div "Hashtag" at bounding box center [339, 118] width 88 height 12
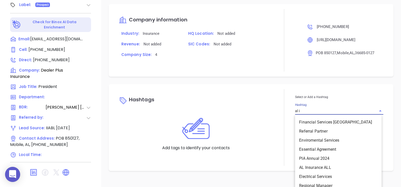
type input "al in"
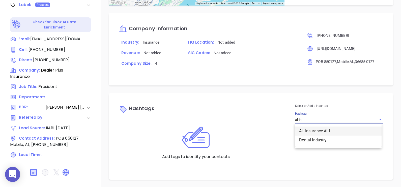
click at [314, 129] on li "AL Insurance ALL" at bounding box center [338, 130] width 86 height 9
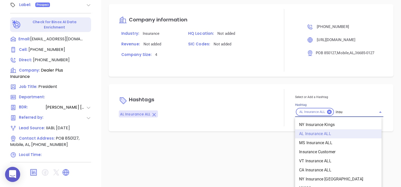
scroll to position [248, 0]
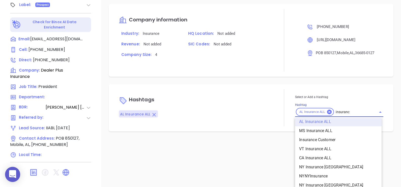
type input "insurance"
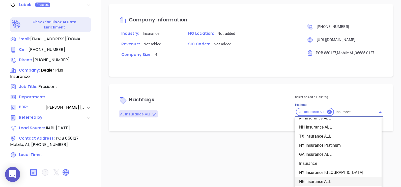
scroll to position [191, 0]
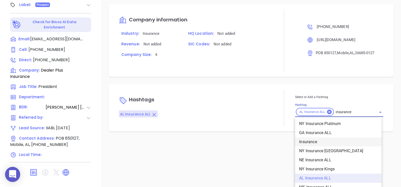
click at [312, 146] on li "Insurance" at bounding box center [338, 141] width 86 height 9
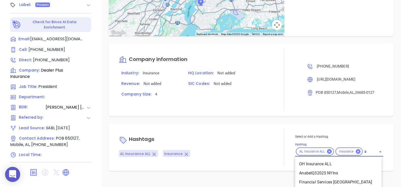
scroll to position [346, 0]
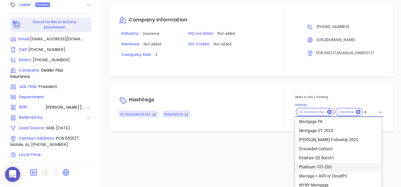
type input "al"
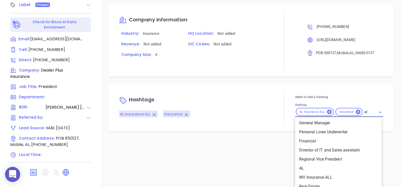
scroll to position [428, 0]
click at [317, 173] on li "AL" at bounding box center [338, 168] width 86 height 9
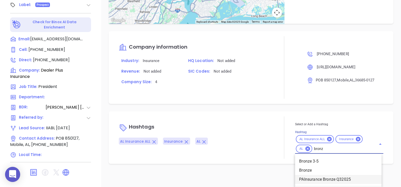
scroll to position [328, 0]
type input "bronze"
click at [317, 162] on li "Bronze 3-5" at bounding box center [338, 161] width 86 height 9
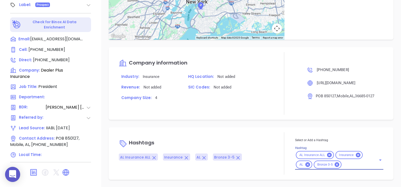
click at [270, 125] on div "Notes All Abigail Mayda | Jun 26, 2024 12:56 PM Reach out to Frank, and follow …" at bounding box center [251, 10] width 300 height 353
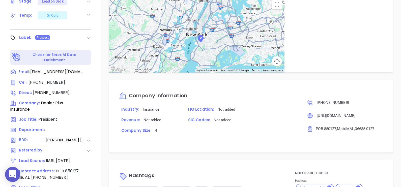
scroll to position [234, 0]
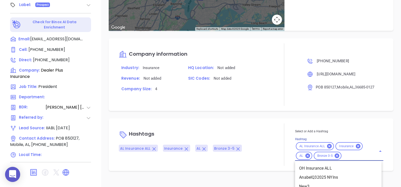
click at [347, 159] on input "Hashtag" at bounding box center [355, 156] width 27 height 6
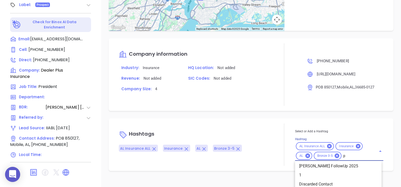
scroll to position [0, 0]
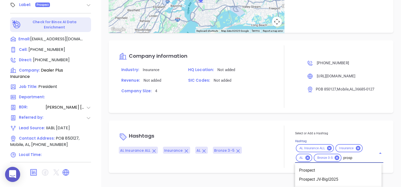
type input "prospe"
click at [348, 173] on li "Prospect" at bounding box center [338, 170] width 86 height 9
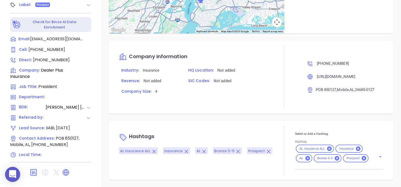
click at [266, 132] on div "Hashtags AL Insurance ALL Insurance AL Bronze 3-5 Prospect Select or Add a Hash…" at bounding box center [251, 150] width 284 height 59
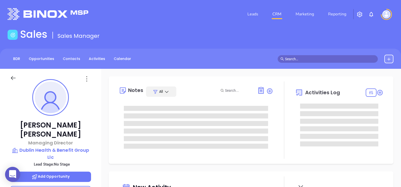
type input "[DATE]"
type input "[PERSON_NAME]"
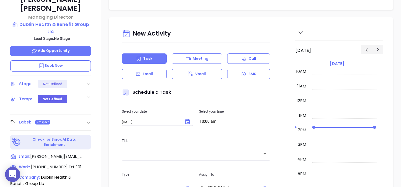
scroll to position [0, 0]
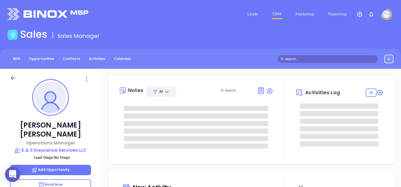
type input "[DATE]"
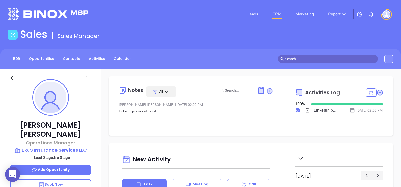
type input "[PERSON_NAME]"
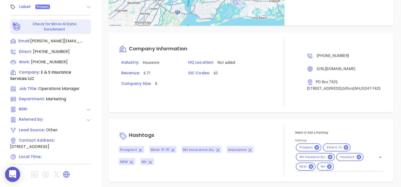
scroll to position [258, 0]
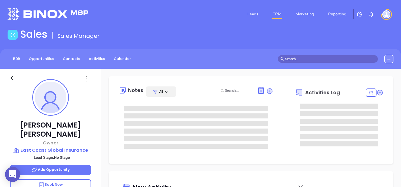
type input "[DATE]"
type input "[PERSON_NAME]"
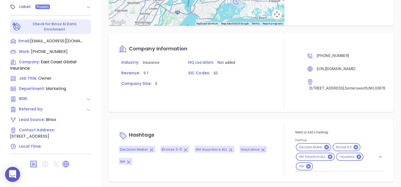
scroll to position [258, 0]
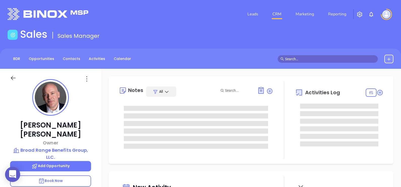
type input "[DATE]"
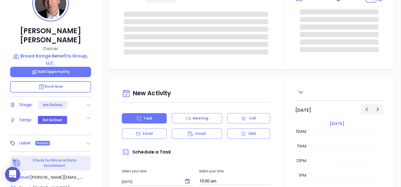
scroll to position [94, 0]
type input "[PERSON_NAME]"
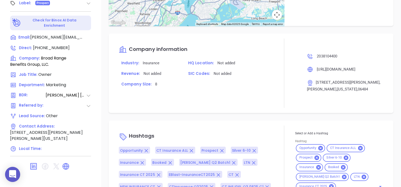
scroll to position [467, 0]
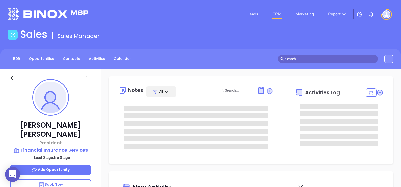
type input "[DATE]"
type input "[PERSON_NAME]"
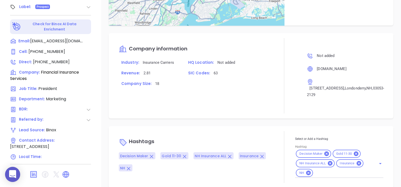
scroll to position [258, 0]
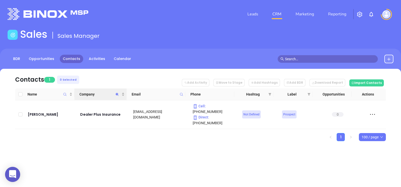
click at [117, 95] on icon "Company" at bounding box center [117, 94] width 4 height 4
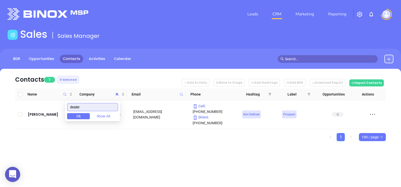
click at [91, 107] on input "dealer" at bounding box center [92, 107] width 51 height 8
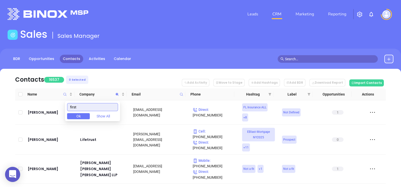
drag, startPoint x: 101, startPoint y: 103, endPoint x: 51, endPoint y: 106, distance: 49.8
click at [53, 105] on body "0 Leads CRM Marketing Reporting Financial Leads Leads Sales Sales Manager BDR O…" at bounding box center [200, 93] width 401 height 187
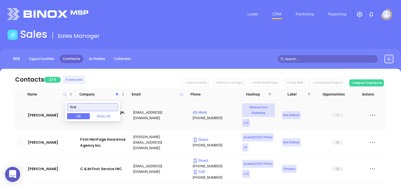
drag, startPoint x: 97, startPoint y: 103, endPoint x: 60, endPoint y: 108, distance: 36.3
click at [60, 108] on body "0 Leads CRM Marketing Reporting Financial Leads Leads Sales Sales Manager BDR O…" at bounding box center [200, 93] width 401 height 187
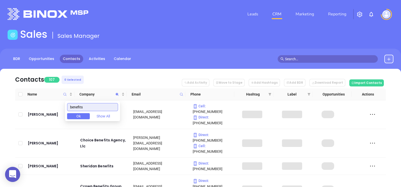
type input "benefits"
click at [131, 69] on main "Sales Sales Manager BDR Opportunities Contacts Activities Calendar Contacts 107…" at bounding box center [200, 154] width 401 height 253
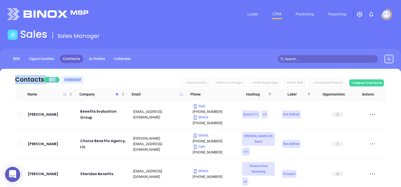
drag, startPoint x: 131, startPoint y: 69, endPoint x: 113, endPoint y: 82, distance: 21.8
click at [113, 82] on nav "Contacts 107 0 Selected Add Activity Move to Stage Add Hashtags Add BDR Downloa…" at bounding box center [200, 79] width 370 height 20
click at [158, 83] on nav "Contacts 107 0 Selected Add Activity Move to Stage Add Hashtags Add BDR Downloa…" at bounding box center [200, 79] width 370 height 20
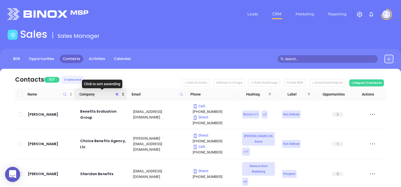
click at [101, 94] on span "Company" at bounding box center [99, 94] width 41 height 6
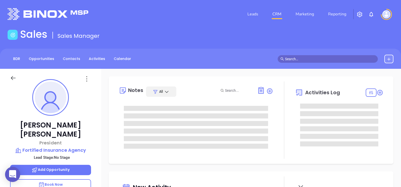
type input "[DATE]"
type input "[PERSON_NAME]"
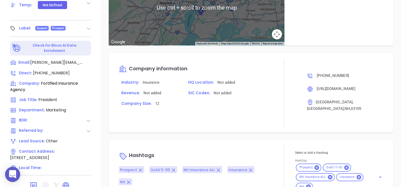
scroll to position [234, 0]
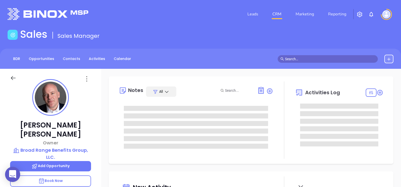
type input "10:00 am"
type input "[DATE]"
type input "[PERSON_NAME]"
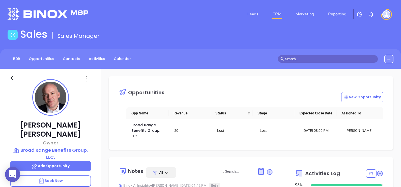
scroll to position [146, 0]
